Goal: Obtain resource: Download file/media

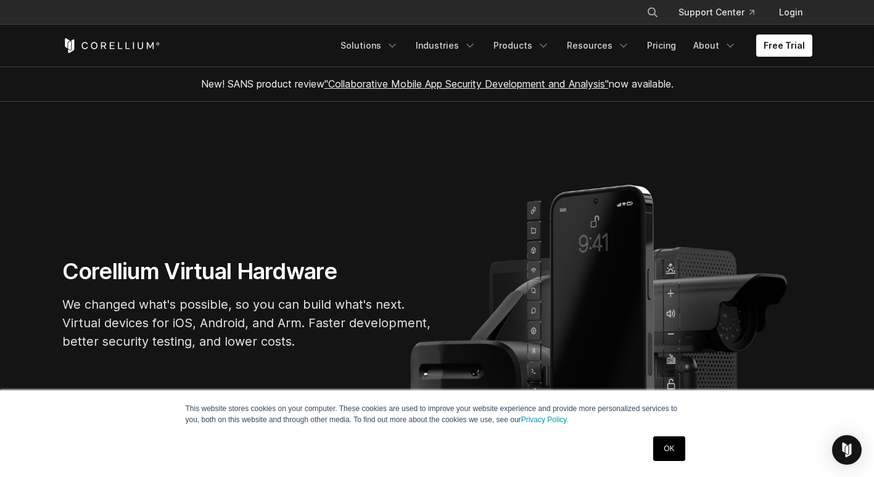
click at [666, 454] on link "OK" at bounding box center [668, 449] width 31 height 25
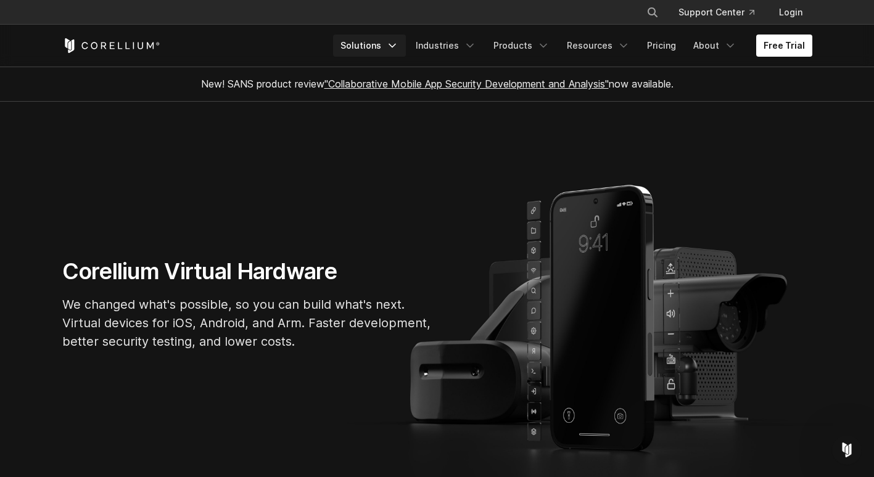
click at [385, 51] on link "Solutions" at bounding box center [369, 46] width 73 height 22
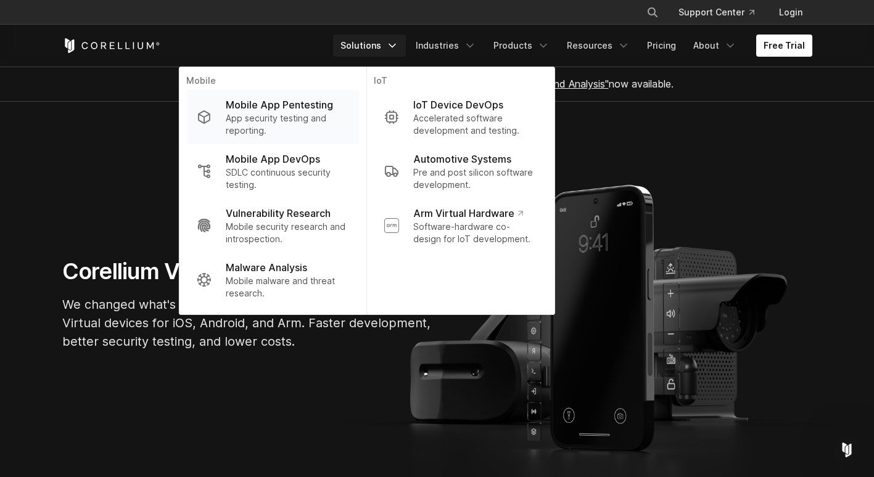
click at [329, 102] on p "Mobile App Pentesting" at bounding box center [279, 104] width 107 height 15
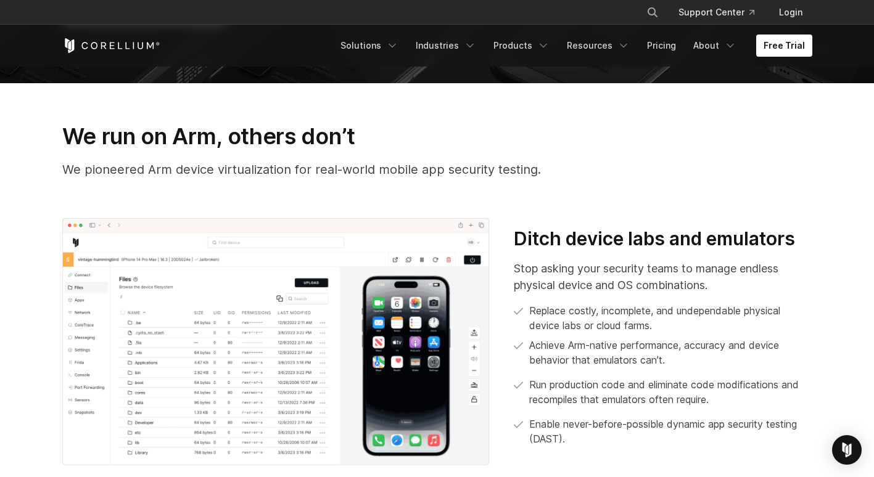
scroll to position [432, 0]
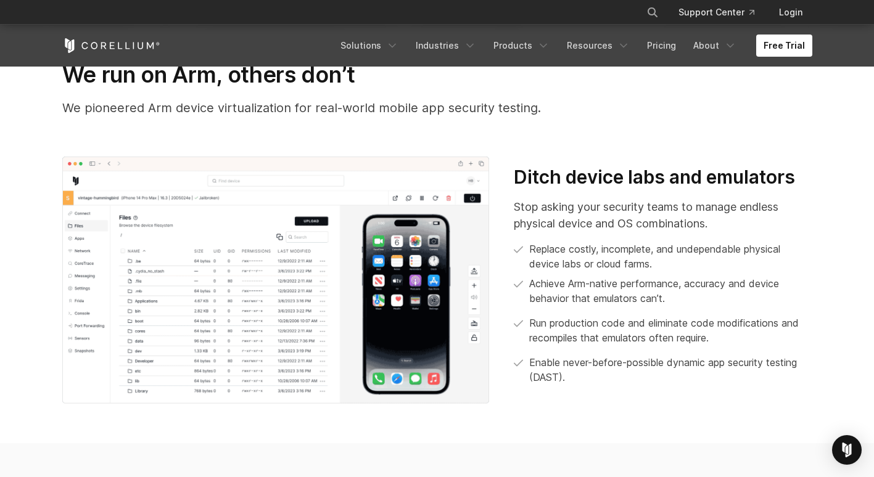
click at [310, 218] on img at bounding box center [275, 281] width 427 height 248
click at [396, 247] on img at bounding box center [275, 281] width 427 height 248
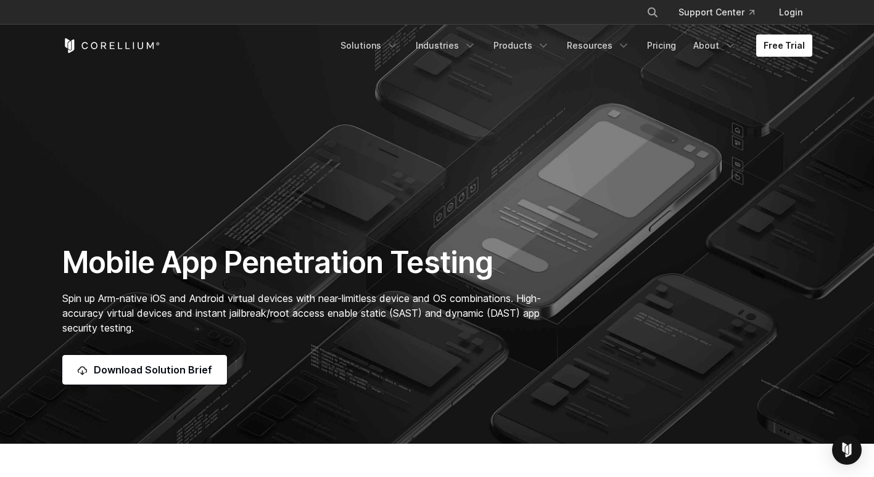
scroll to position [0, 0]
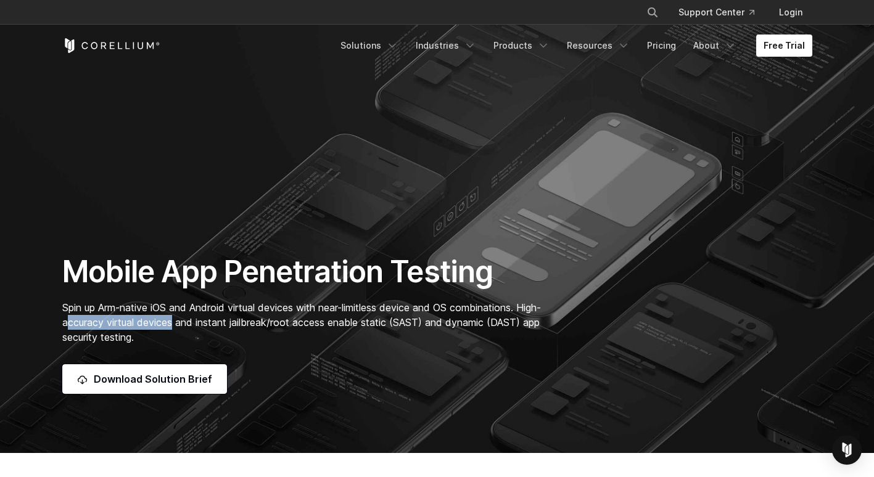
drag, startPoint x: 117, startPoint y: 325, endPoint x: 216, endPoint y: 314, distance: 99.3
click at [216, 314] on span "Spin up Arm-native iOS and Android virtual devices with near-limitless device a…" at bounding box center [301, 323] width 479 height 42
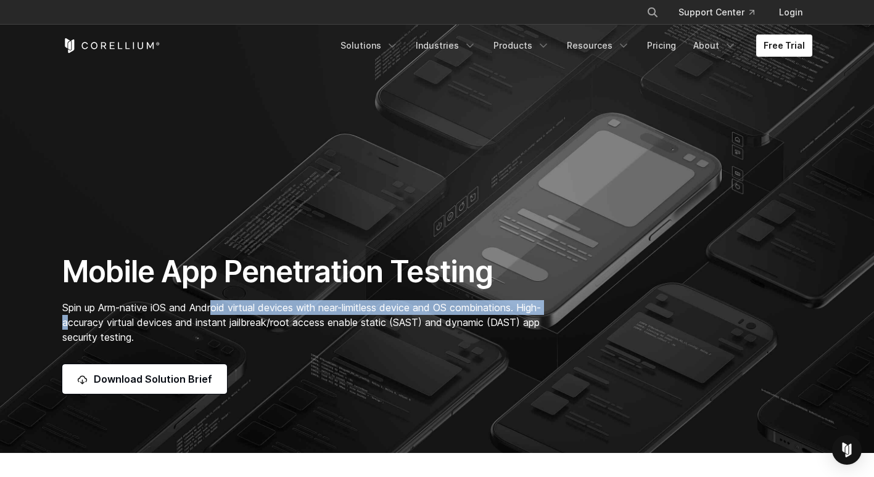
click at [220, 313] on span "Spin up Arm-native iOS and Android virtual devices with near-limitless device a…" at bounding box center [301, 323] width 479 height 42
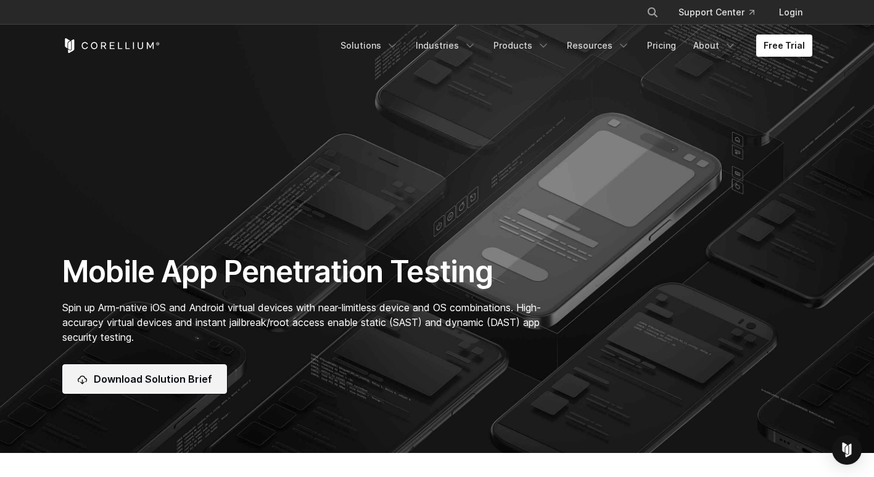
click at [185, 370] on link "Download Solution Brief" at bounding box center [144, 380] width 165 height 30
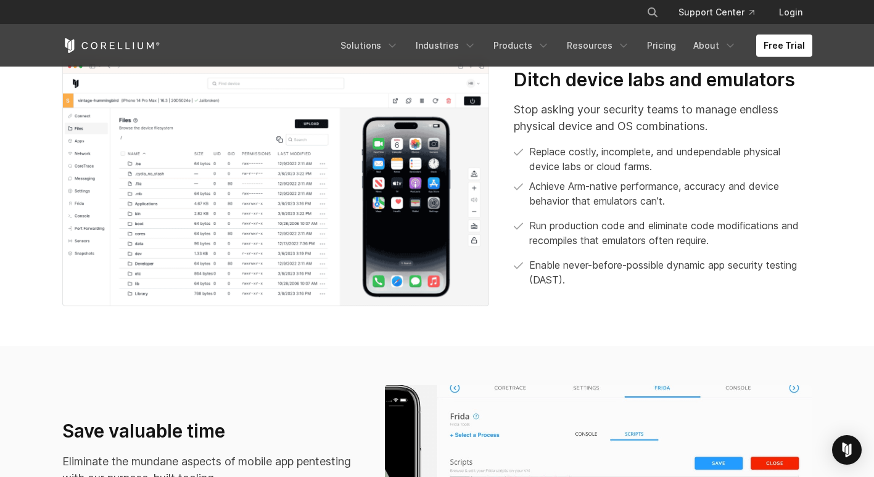
scroll to position [547, 0]
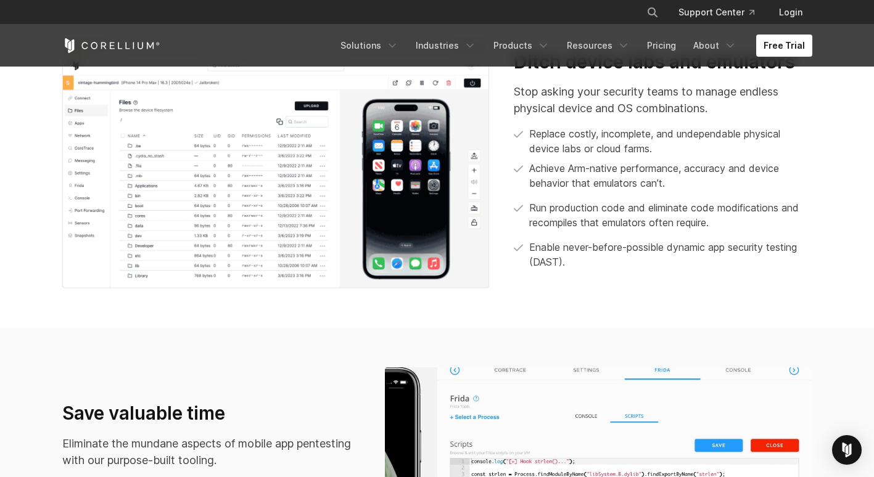
click at [455, 156] on img at bounding box center [275, 165] width 427 height 248
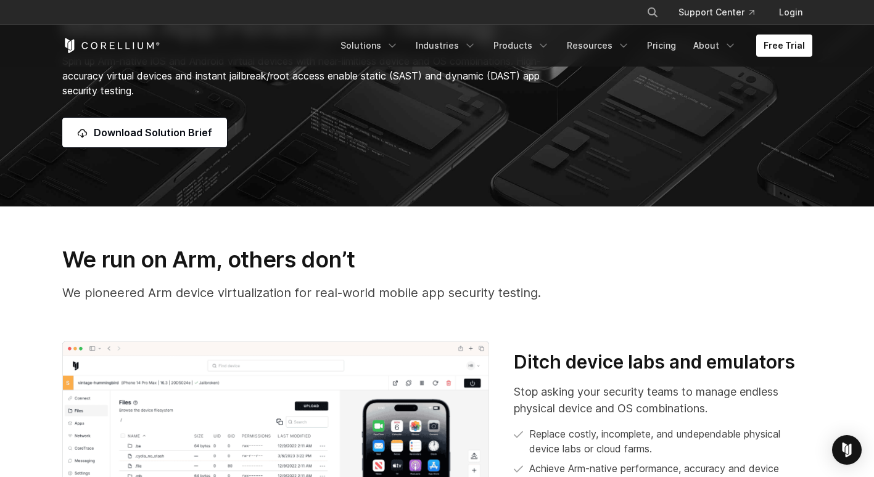
scroll to position [185, 0]
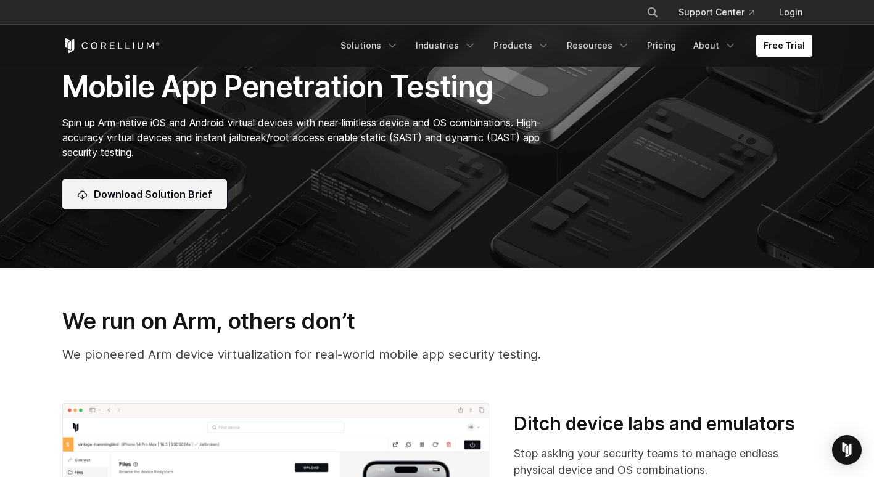
click at [175, 192] on span "Download Solution Brief" at bounding box center [153, 194] width 118 height 15
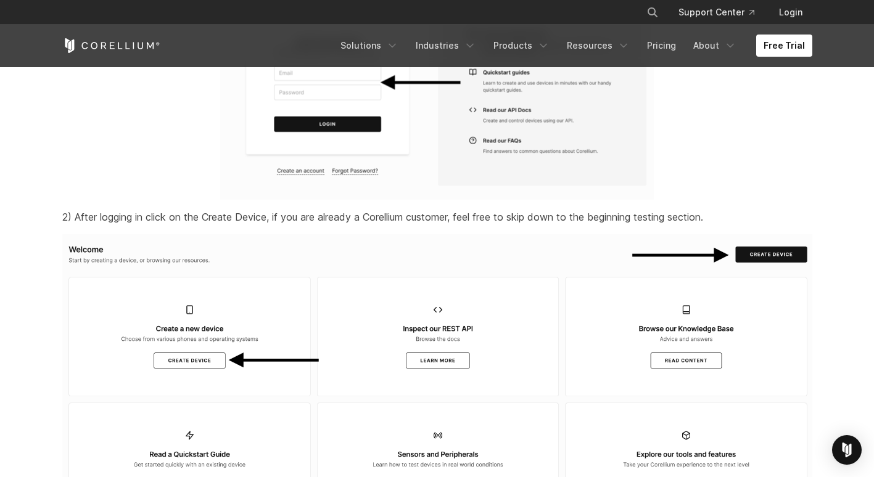
scroll to position [1727, 0]
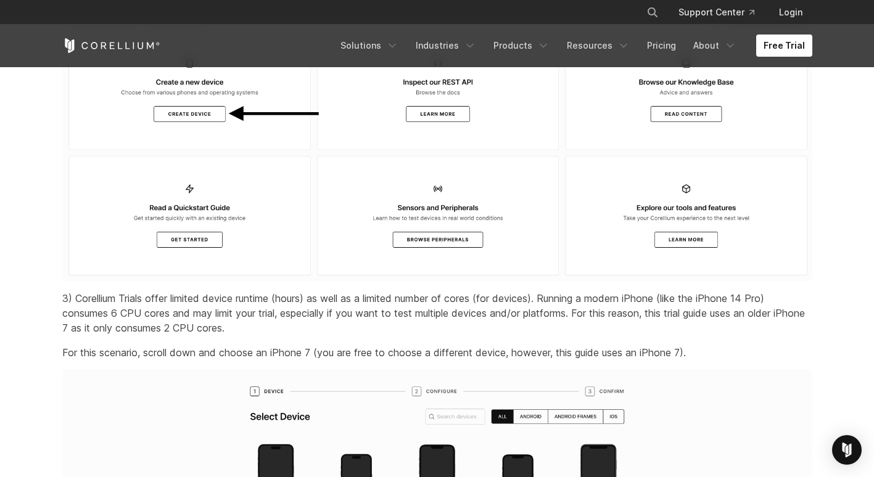
click at [183, 131] on img at bounding box center [437, 135] width 750 height 294
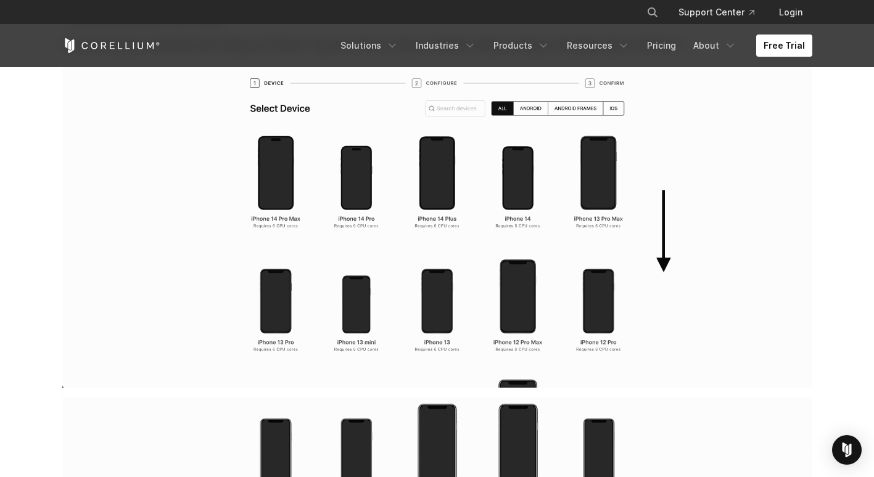
scroll to position [2097, 0]
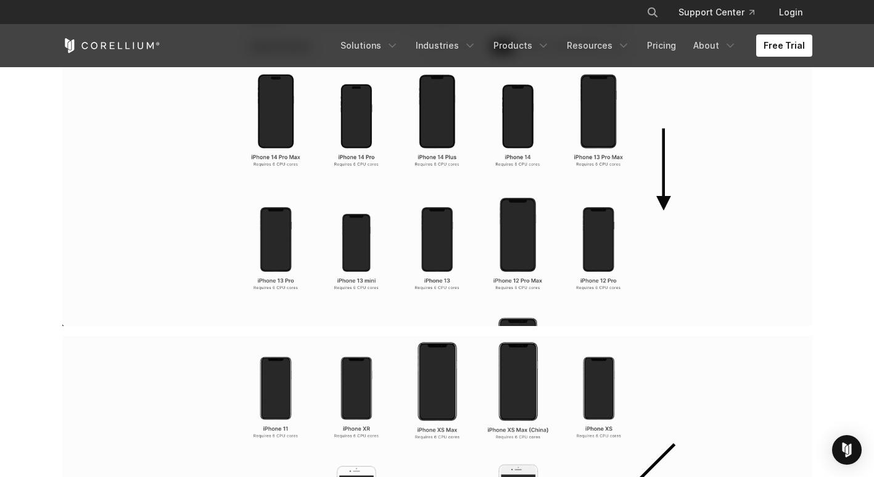
click at [365, 151] on img at bounding box center [437, 163] width 750 height 326
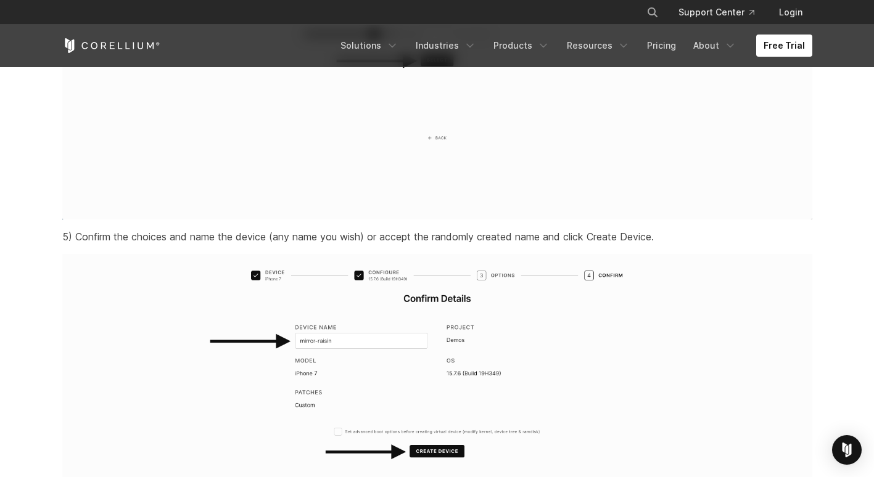
scroll to position [2961, 0]
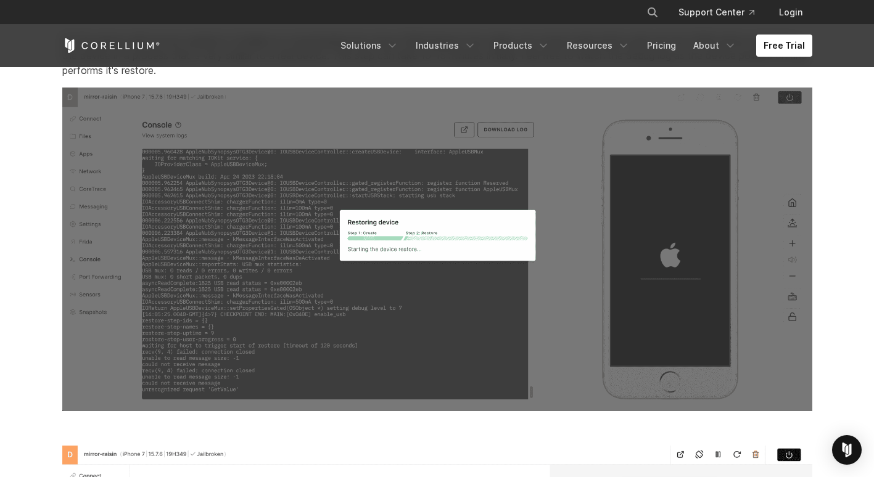
scroll to position [3516, 0]
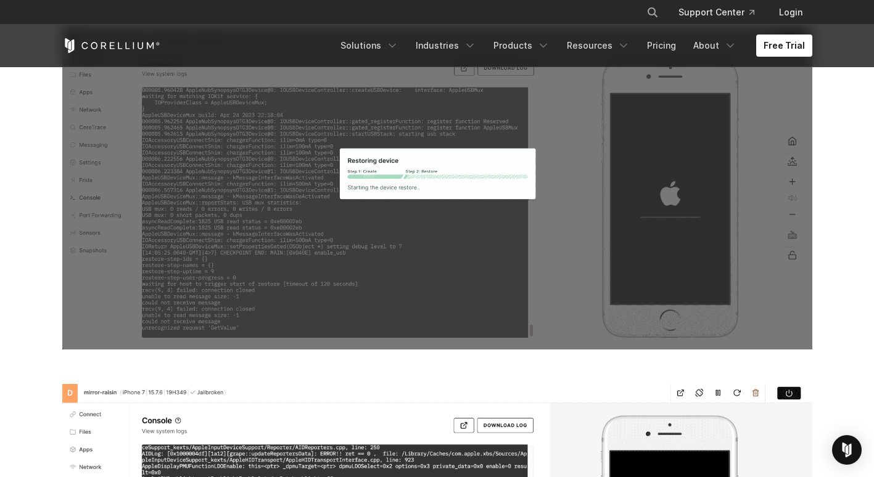
drag, startPoint x: 336, startPoint y: 191, endPoint x: 326, endPoint y: 192, distance: 10.6
click at [334, 192] on img at bounding box center [437, 188] width 750 height 324
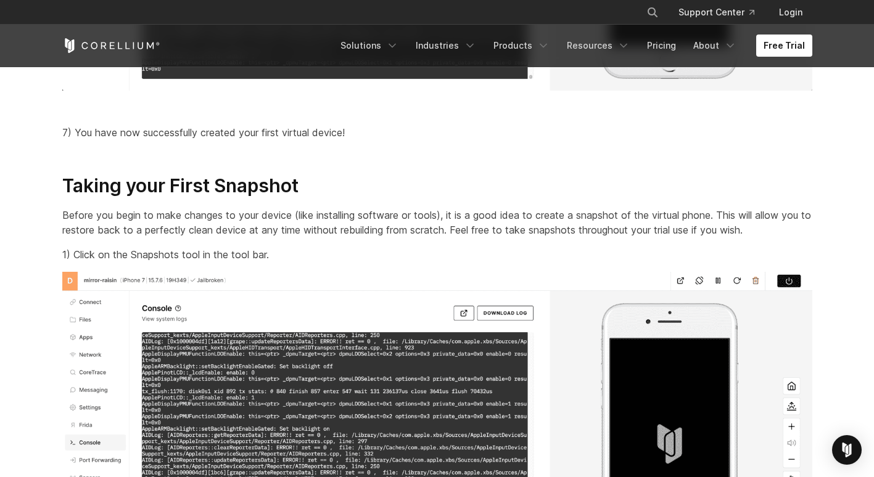
scroll to position [4256, 0]
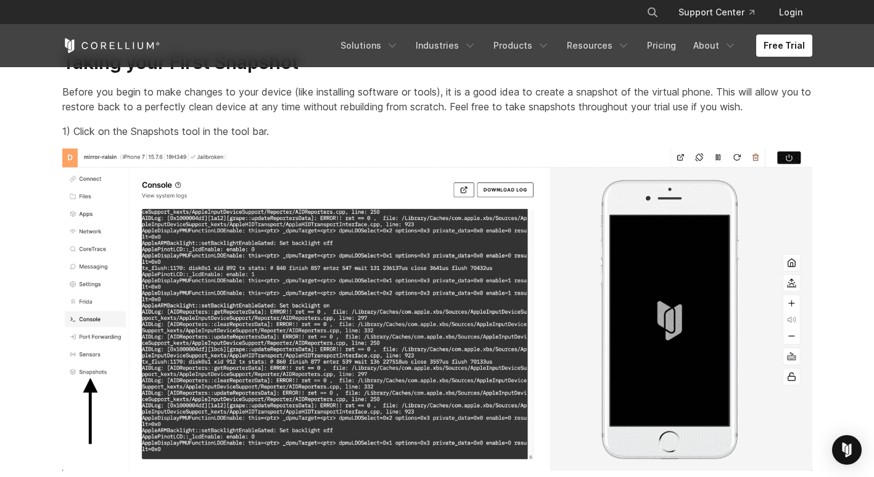
drag, startPoint x: 679, startPoint y: 309, endPoint x: 664, endPoint y: 306, distance: 14.5
click at [677, 309] on img at bounding box center [437, 310] width 750 height 323
click at [785, 172] on img at bounding box center [437, 310] width 750 height 323
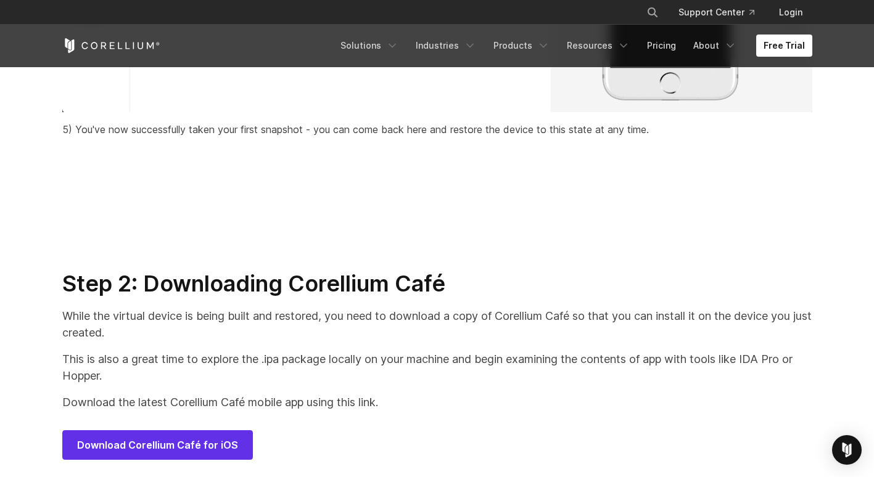
scroll to position [6045, 0]
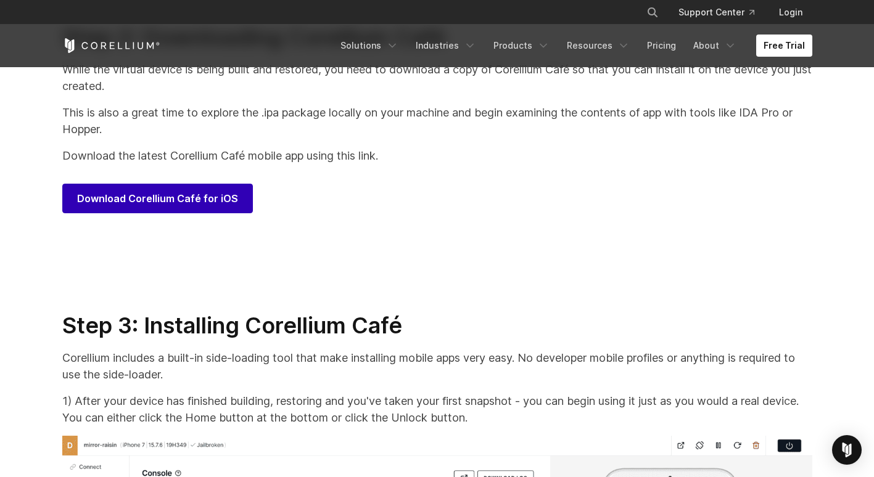
click at [157, 206] on span "Download Corellium Café for iOS" at bounding box center [157, 198] width 161 height 15
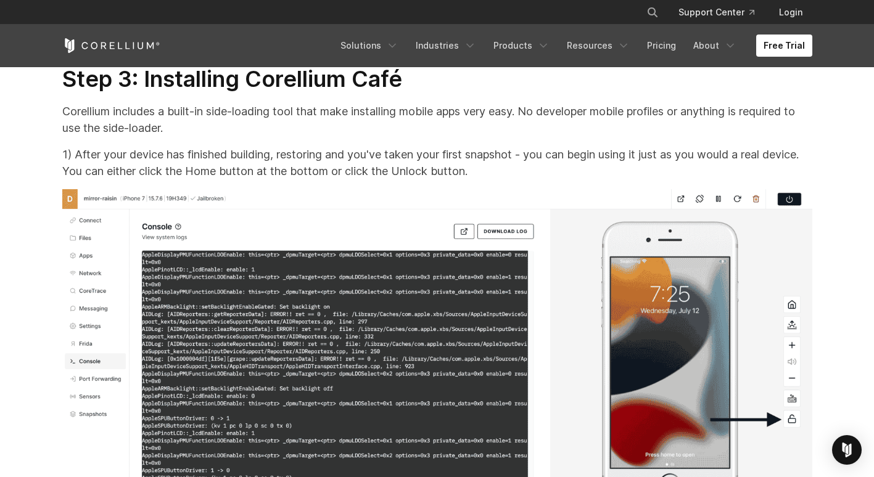
scroll to position [6230, 0]
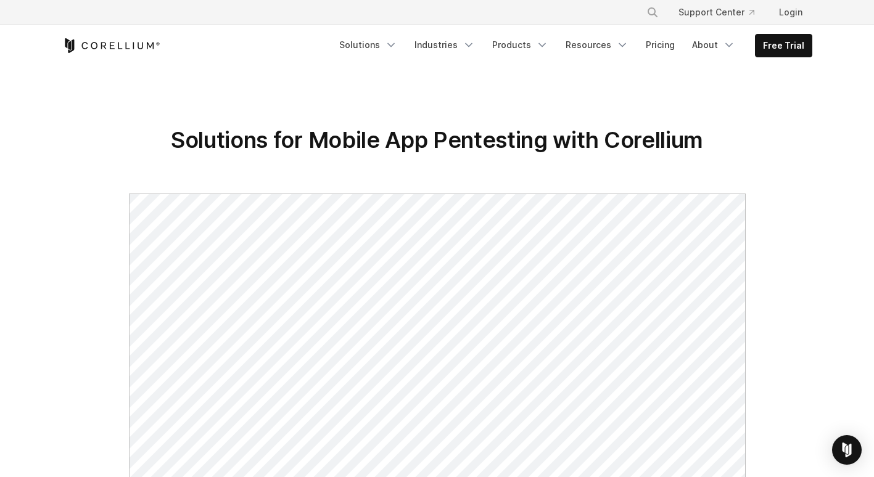
scroll to position [62, 0]
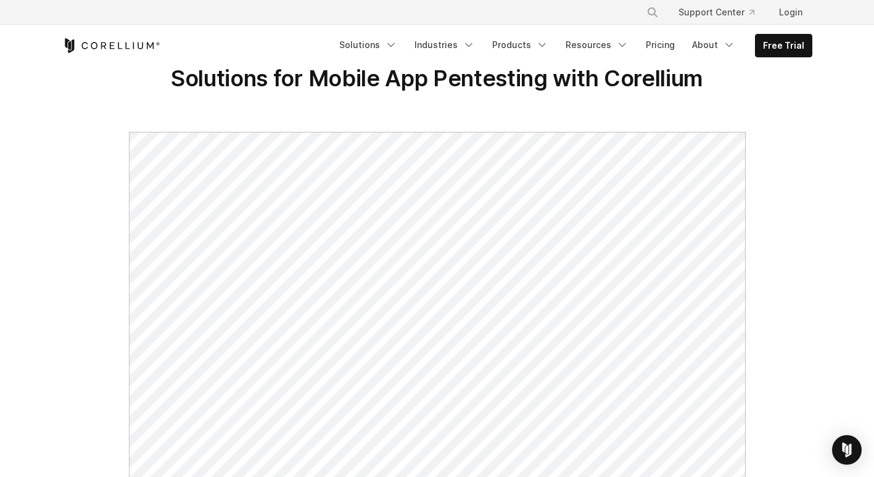
drag, startPoint x: 746, startPoint y: 142, endPoint x: 380, endPoint y: 28, distance: 383.2
click at [380, 27] on div "Free Trial Solutions" at bounding box center [437, 46] width 750 height 42
click at [397, 49] on icon "Navigation Menu" at bounding box center [391, 45] width 12 height 12
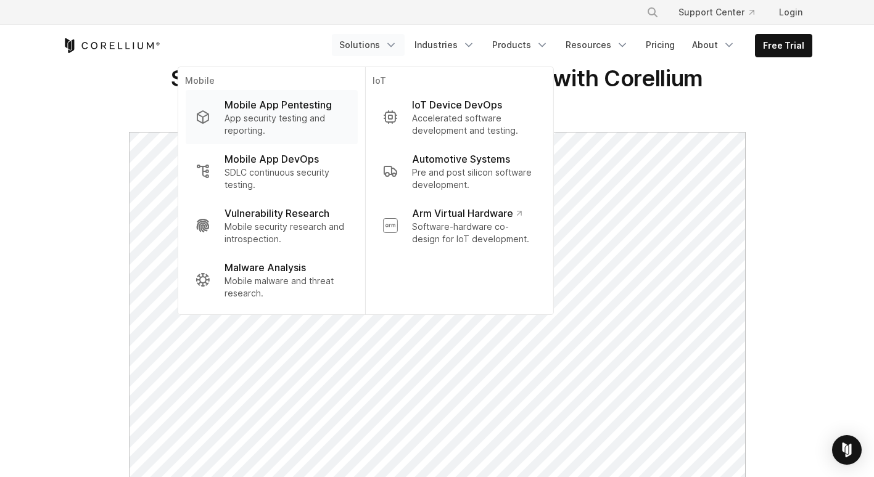
click at [313, 106] on p "Mobile App Pentesting" at bounding box center [278, 104] width 107 height 15
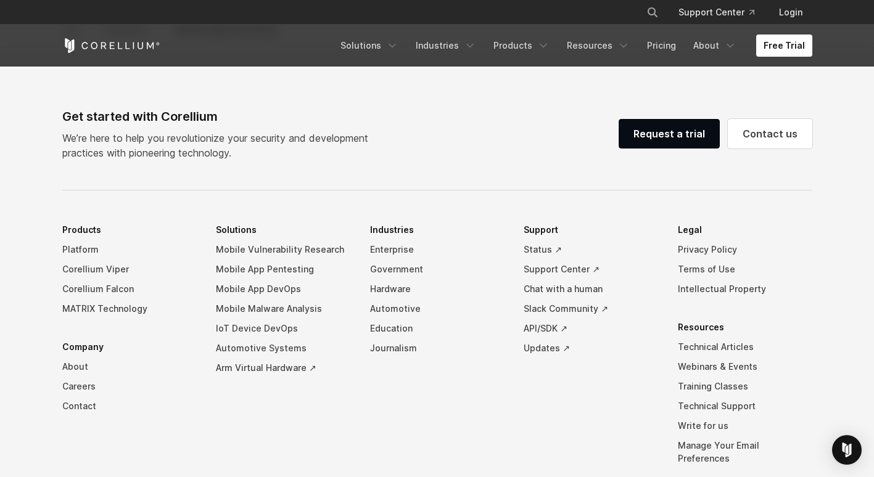
scroll to position [3745, 0]
